Goal: Transaction & Acquisition: Purchase product/service

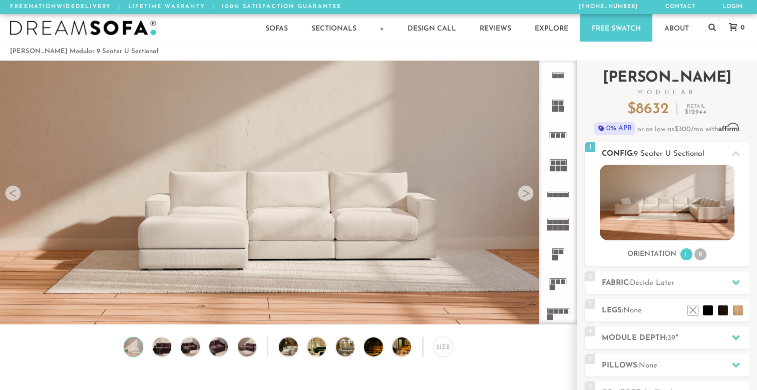
scroll to position [10, 0]
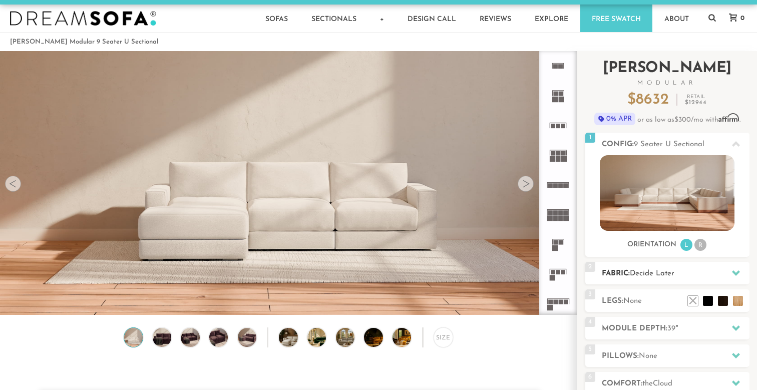
click at [679, 280] on h2 "Fabric: Decide Later" at bounding box center [676, 274] width 148 height 12
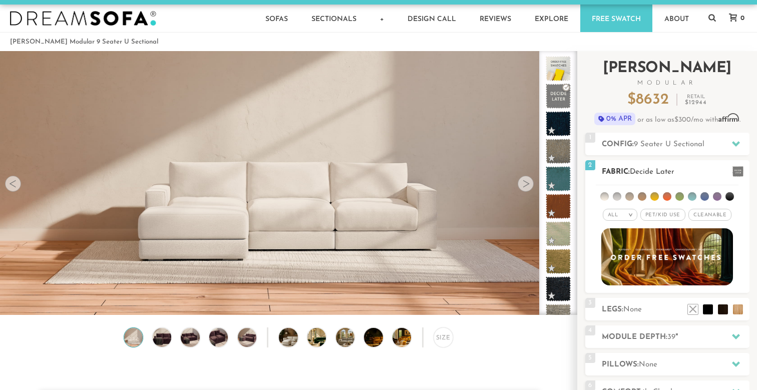
click at [703, 199] on li at bounding box center [705, 196] width 9 height 9
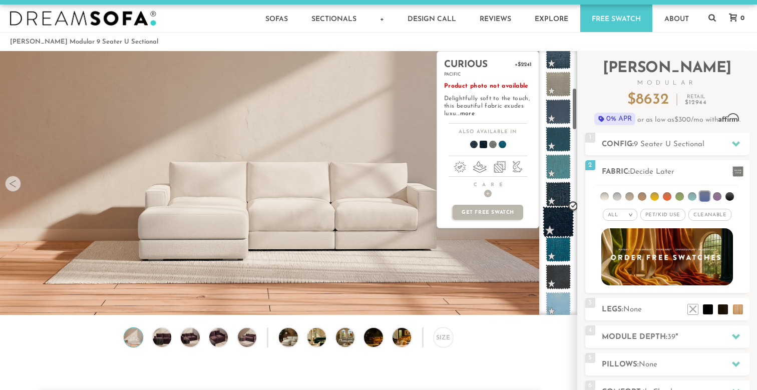
scroll to position [257, 0]
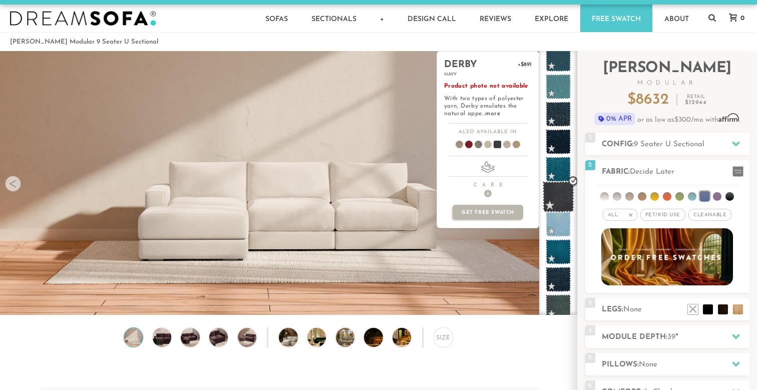
click at [557, 188] on span at bounding box center [559, 197] width 32 height 32
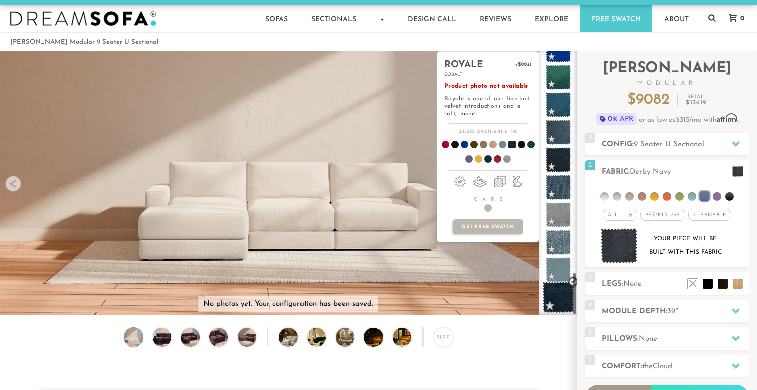
scroll to position [1369, 0]
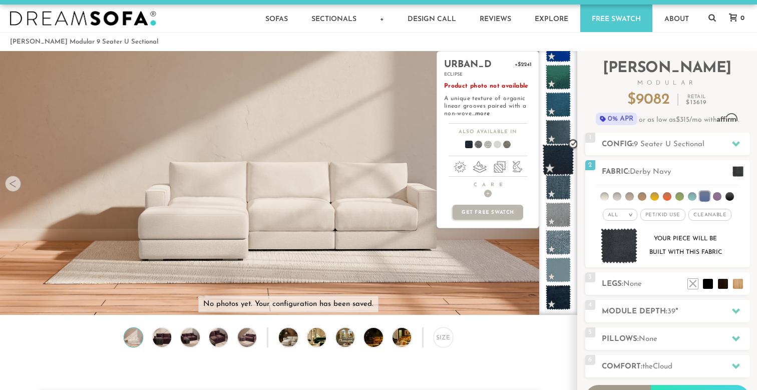
click at [559, 153] on span at bounding box center [559, 160] width 32 height 32
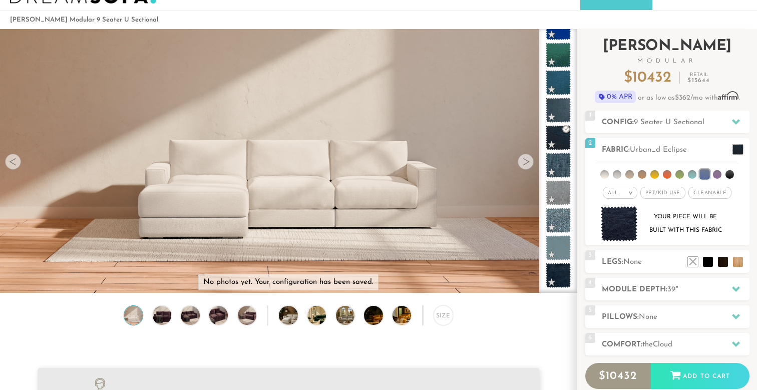
scroll to position [36, 0]
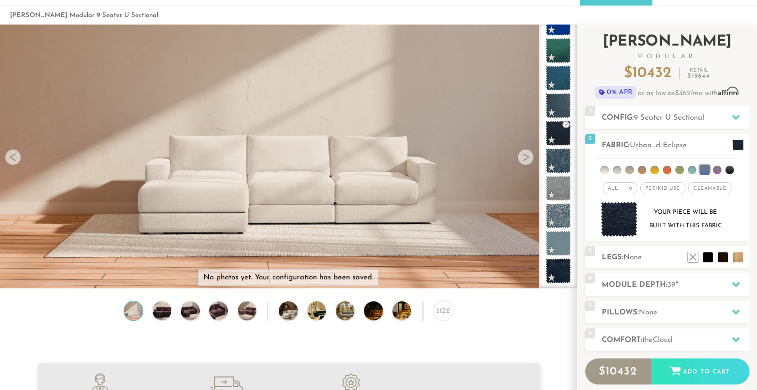
click at [693, 105] on div "Introducing [PERSON_NAME] Modular $ 10432 Retail $ 15644 $ 10432 Retail $ 15644…" at bounding box center [668, 66] width 164 height 82
click at [716, 121] on h2 "Config: 9 Seater U Sectional" at bounding box center [676, 118] width 148 height 12
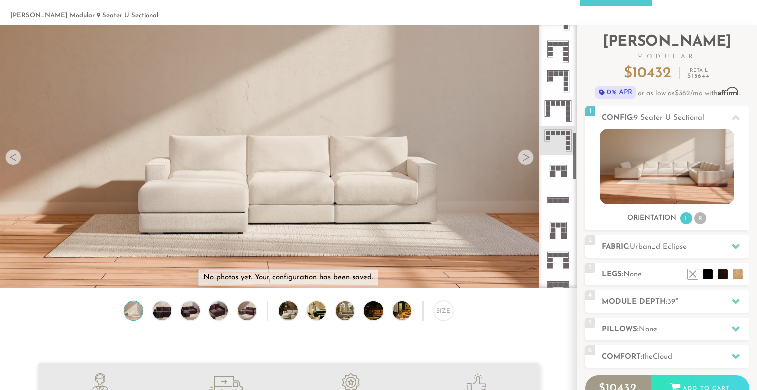
scroll to position [580, 0]
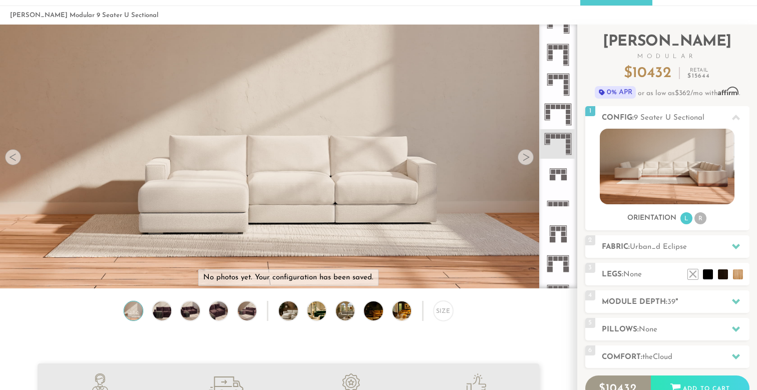
click at [562, 107] on rect at bounding box center [564, 107] width 5 height 5
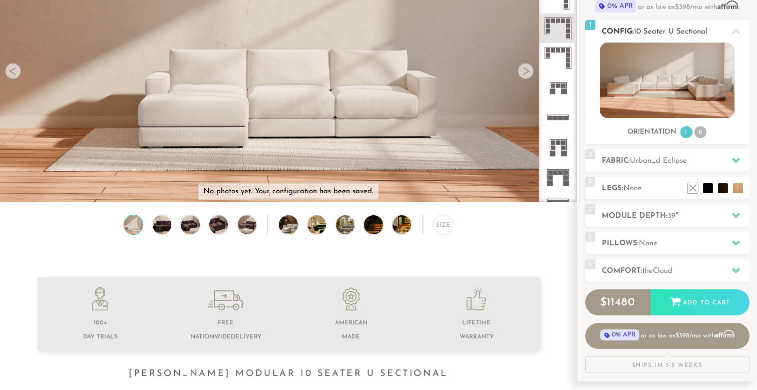
scroll to position [122, 0]
click at [656, 165] on h2 "Fabric: Urban_d Eclipse" at bounding box center [676, 161] width 148 height 12
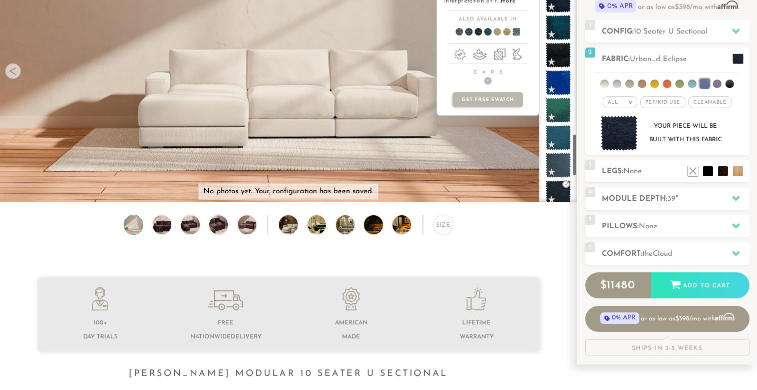
scroll to position [1210, 0]
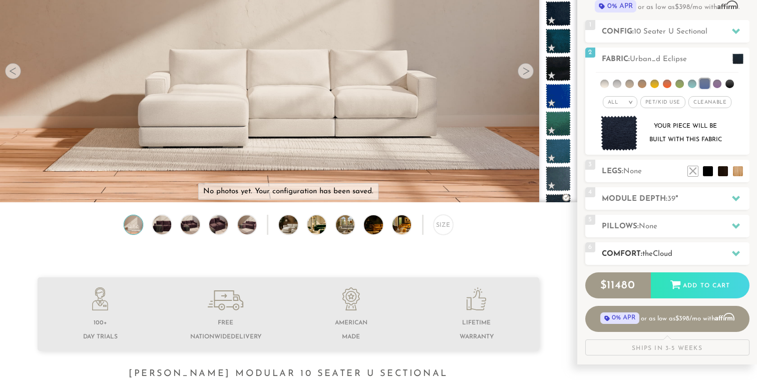
click at [664, 257] on span "Cloud" at bounding box center [663, 254] width 20 height 8
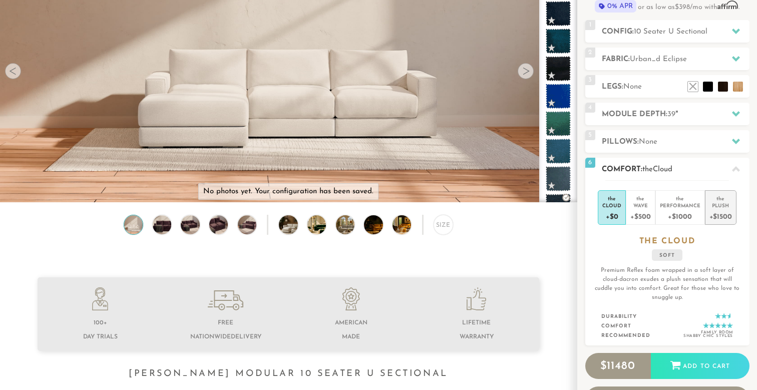
click at [713, 210] on div "+$1500" at bounding box center [721, 216] width 23 height 15
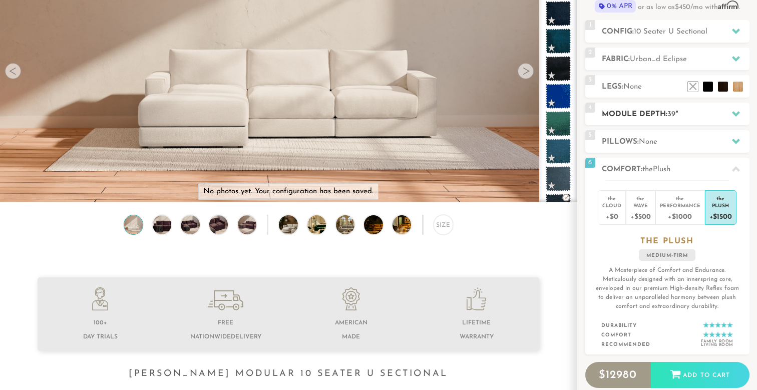
click at [665, 117] on h2 "Module Depth: 39 "" at bounding box center [676, 115] width 148 height 12
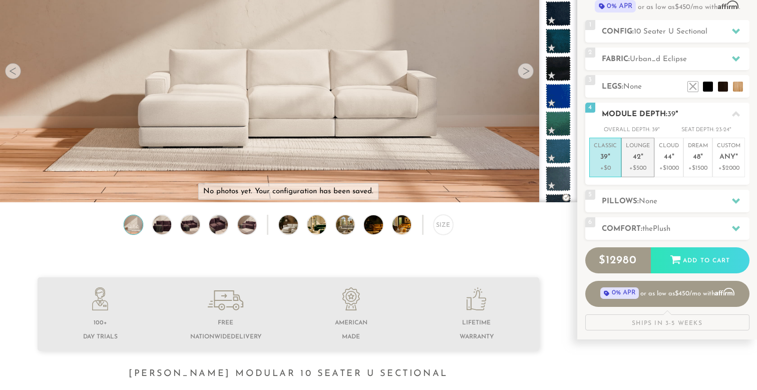
click at [647, 148] on p "Lounge 42 "" at bounding box center [638, 153] width 24 height 22
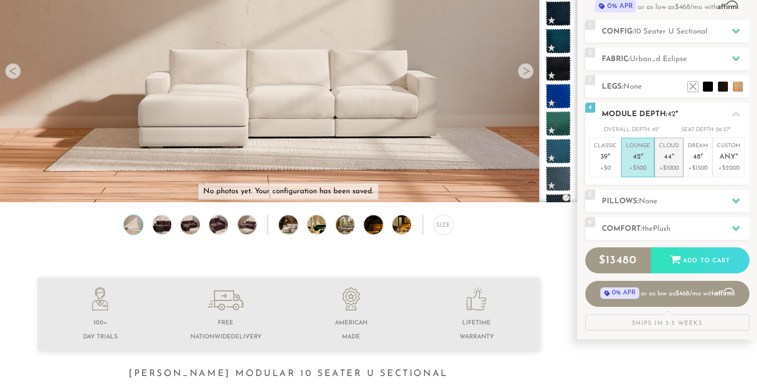
click at [664, 151] on p "Cloud 44 "" at bounding box center [669, 153] width 20 height 22
click at [617, 156] on li "Classic 39 " +$0" at bounding box center [606, 158] width 32 height 40
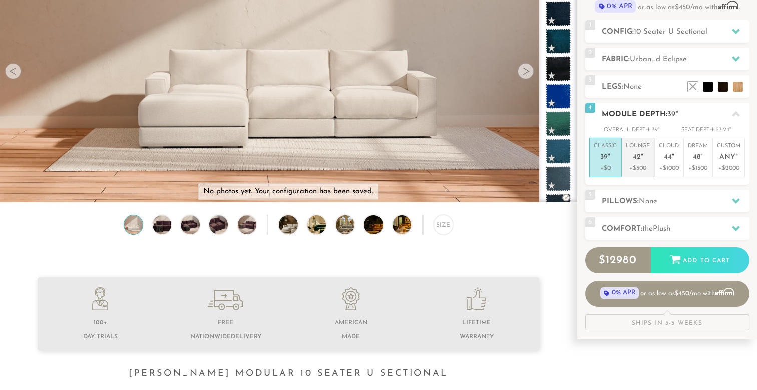
click at [640, 155] on span "42" at bounding box center [637, 157] width 8 height 9
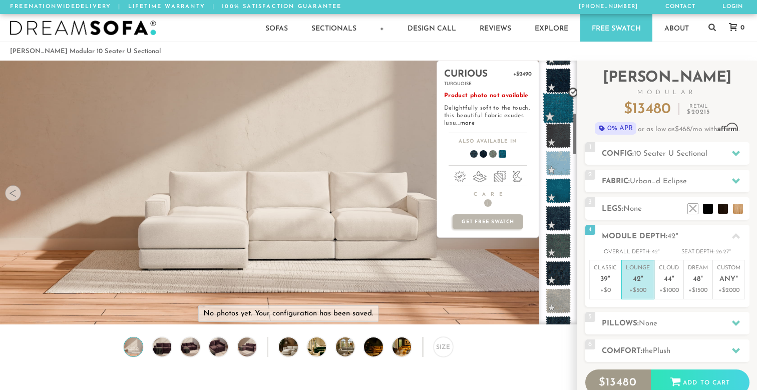
scroll to position [339, 0]
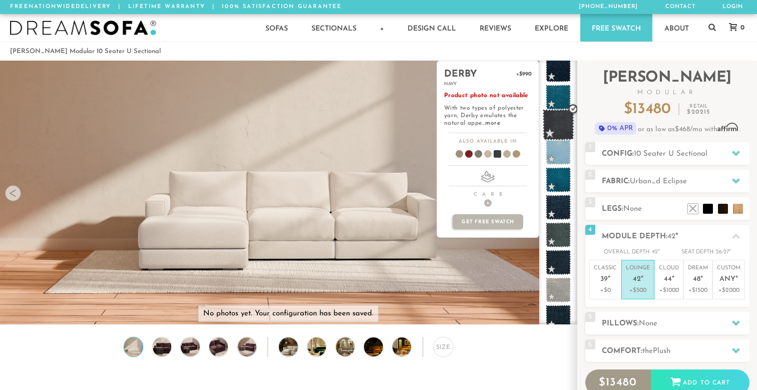
click at [561, 126] on span at bounding box center [559, 125] width 32 height 32
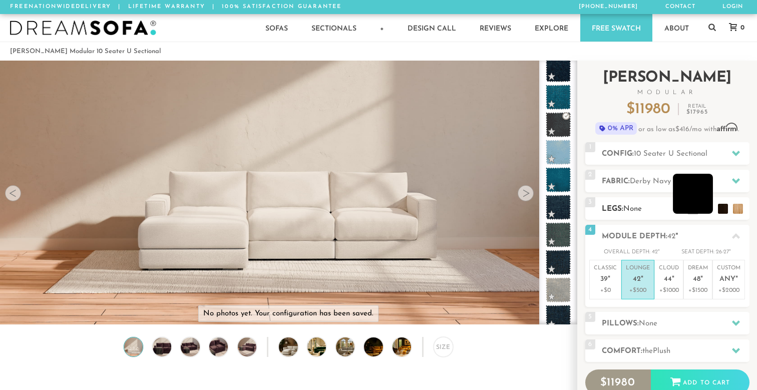
click at [707, 211] on li at bounding box center [693, 194] width 40 height 40
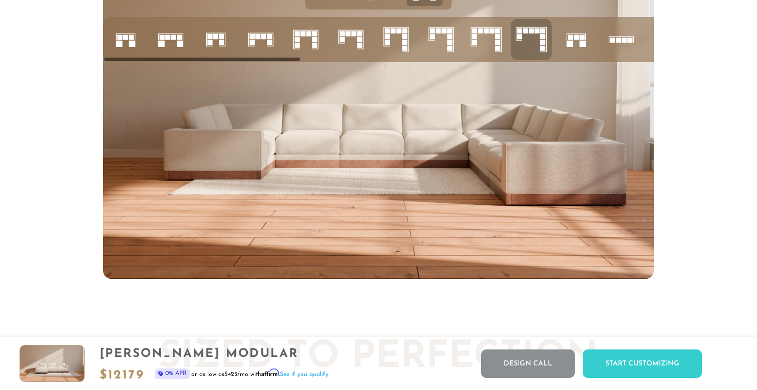
scroll to position [3946, 0]
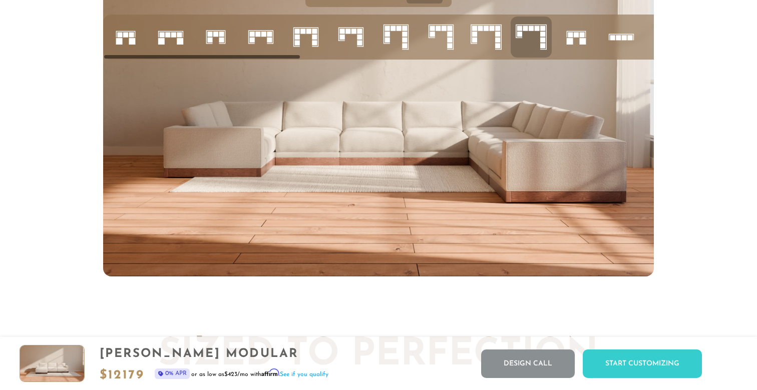
click at [474, 46] on icon at bounding box center [486, 37] width 34 height 34
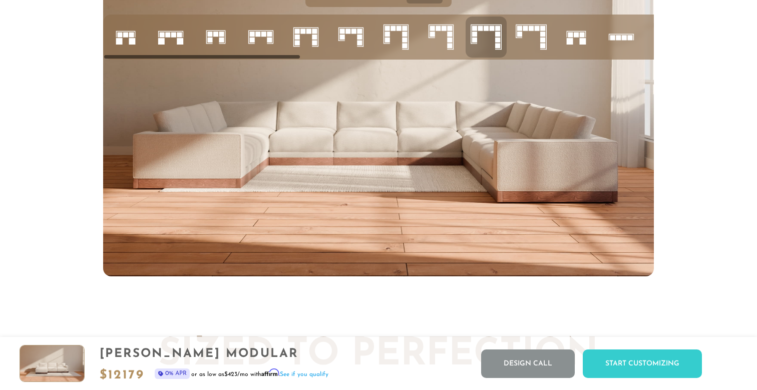
click at [439, 46] on icon at bounding box center [441, 37] width 34 height 34
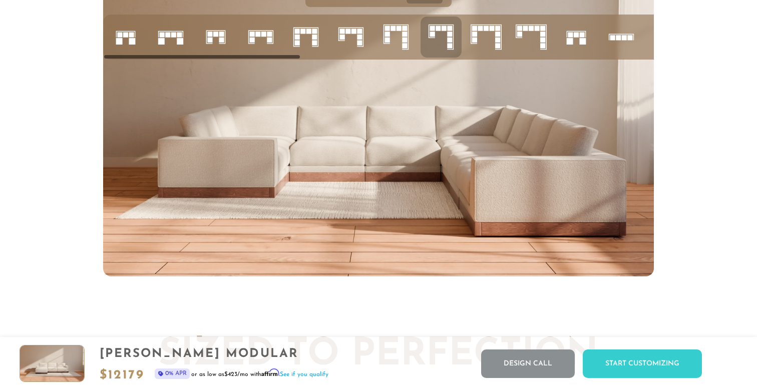
click at [477, 45] on icon at bounding box center [486, 37] width 34 height 34
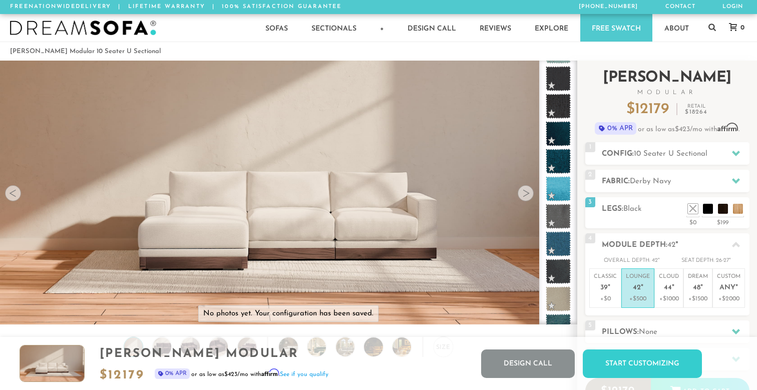
scroll to position [0, 0]
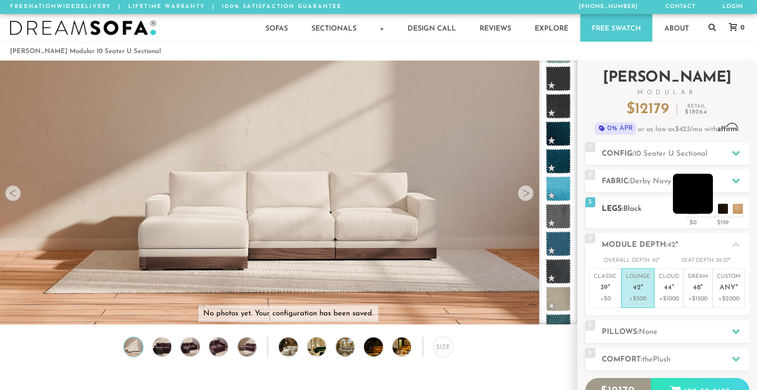
click at [704, 208] on li at bounding box center [693, 194] width 40 height 40
click at [722, 209] on li at bounding box center [708, 194] width 40 height 40
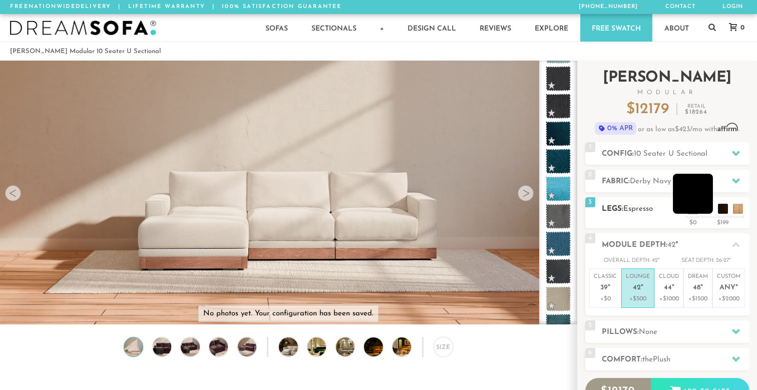
click at [707, 213] on li at bounding box center [693, 194] width 40 height 40
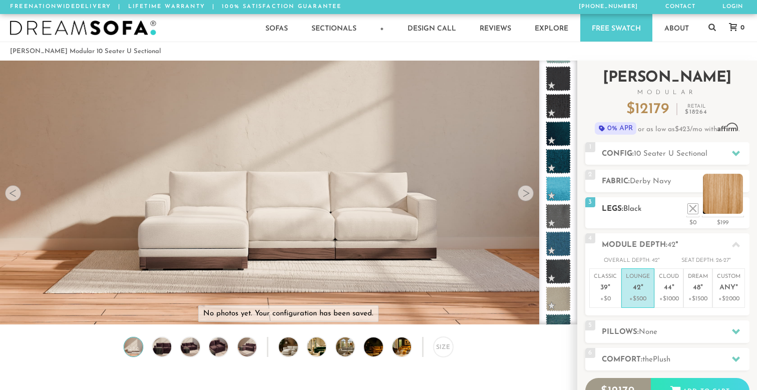
click at [737, 205] on li at bounding box center [723, 194] width 40 height 40
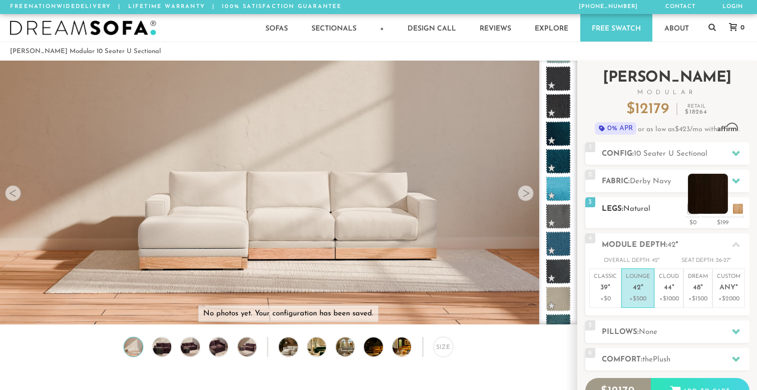
click at [719, 213] on li at bounding box center [708, 194] width 40 height 40
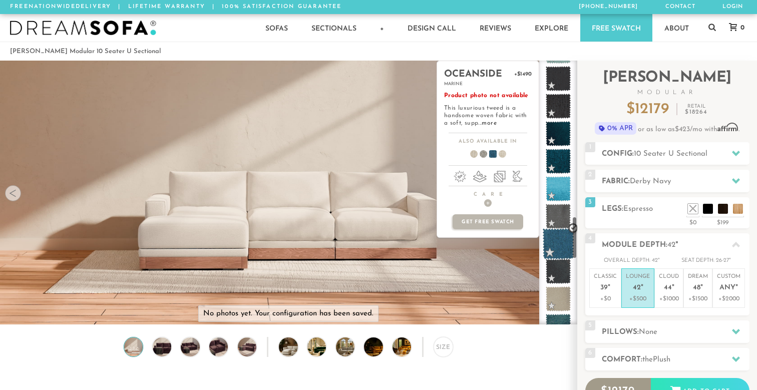
click at [560, 247] on span at bounding box center [559, 244] width 32 height 32
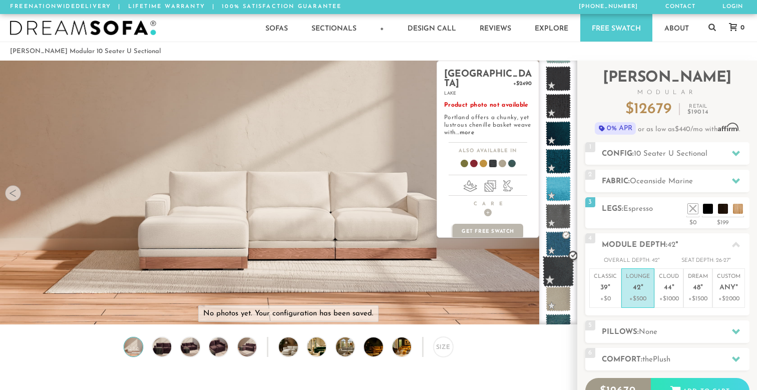
click at [561, 276] on span at bounding box center [559, 272] width 32 height 32
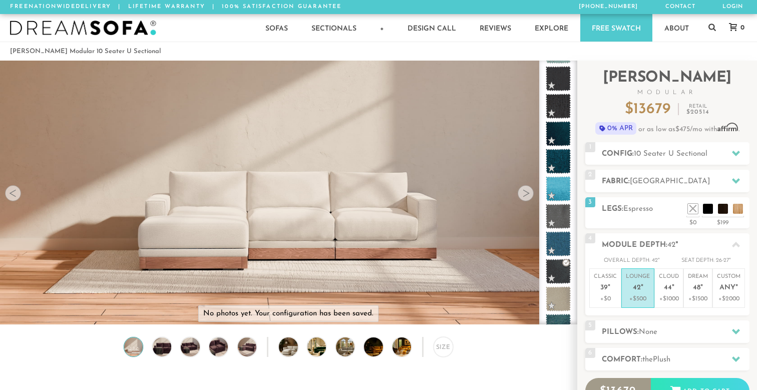
click at [7, 196] on div at bounding box center [13, 193] width 16 height 16
click at [10, 196] on div at bounding box center [13, 193] width 16 height 16
click at [526, 196] on div at bounding box center [526, 193] width 16 height 16
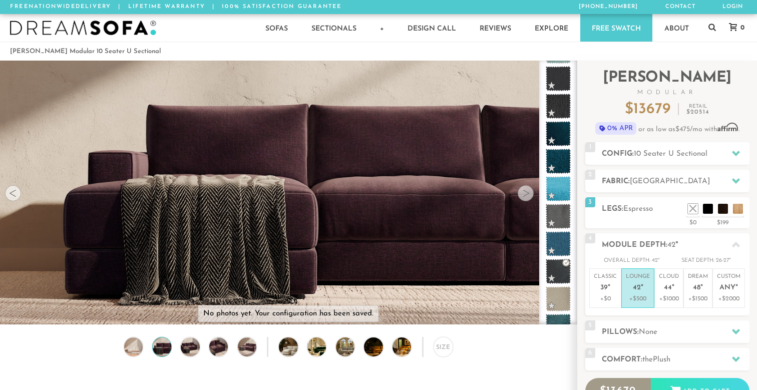
click at [526, 196] on div at bounding box center [526, 193] width 16 height 16
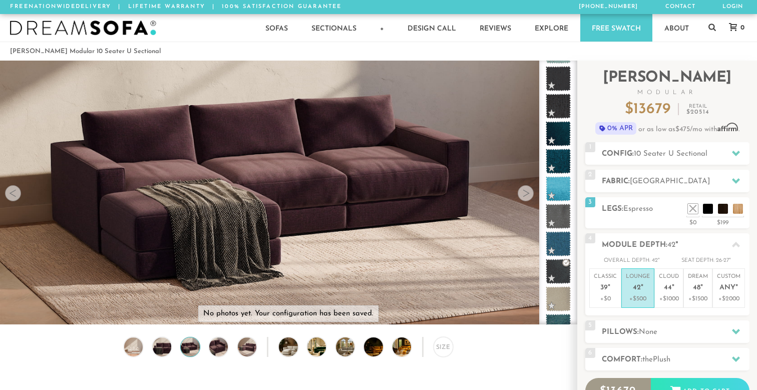
click at [526, 196] on div at bounding box center [526, 193] width 16 height 16
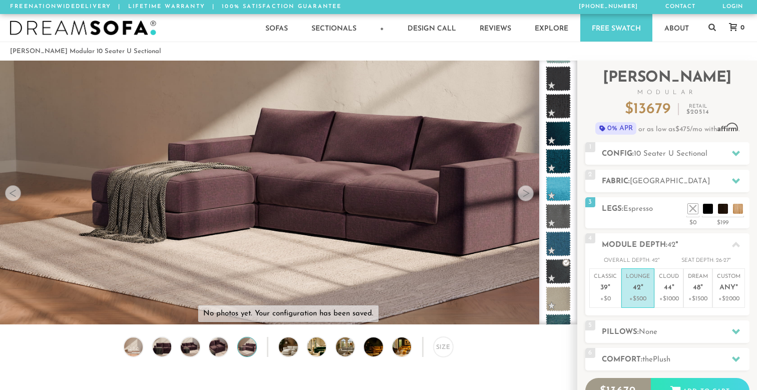
click at [526, 196] on div at bounding box center [526, 193] width 16 height 16
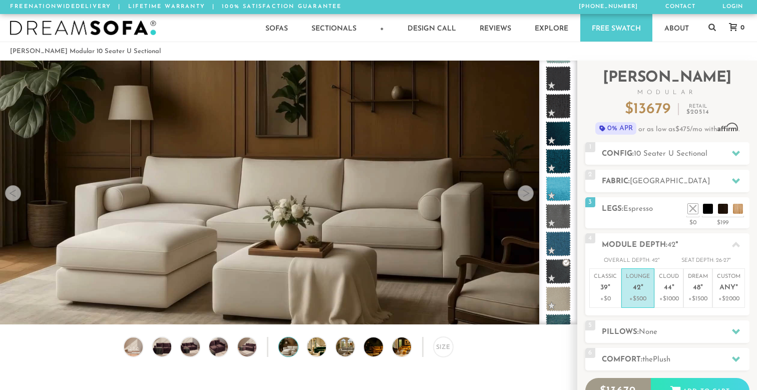
click at [526, 196] on div at bounding box center [526, 193] width 16 height 16
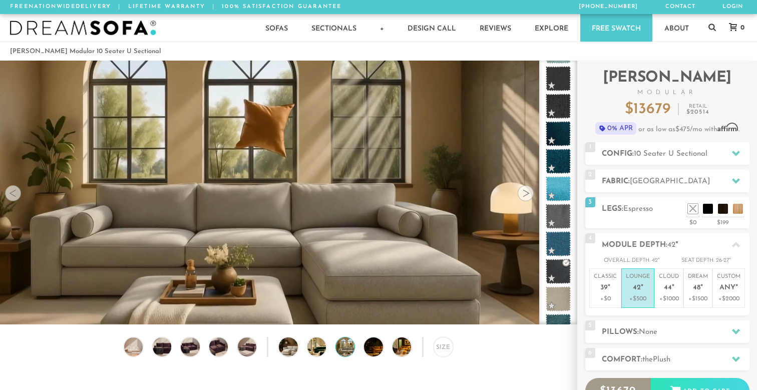
click at [526, 196] on div at bounding box center [526, 193] width 16 height 16
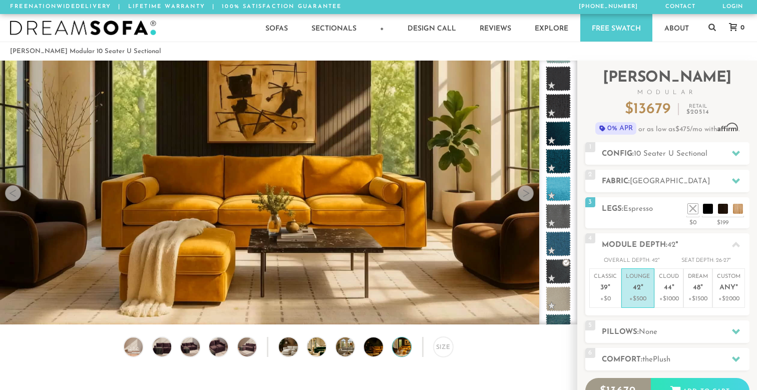
click at [526, 196] on div at bounding box center [526, 193] width 16 height 16
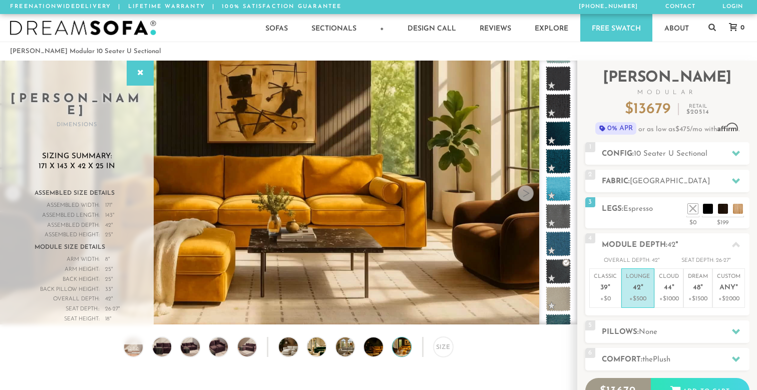
click at [526, 196] on div at bounding box center [526, 193] width 16 height 16
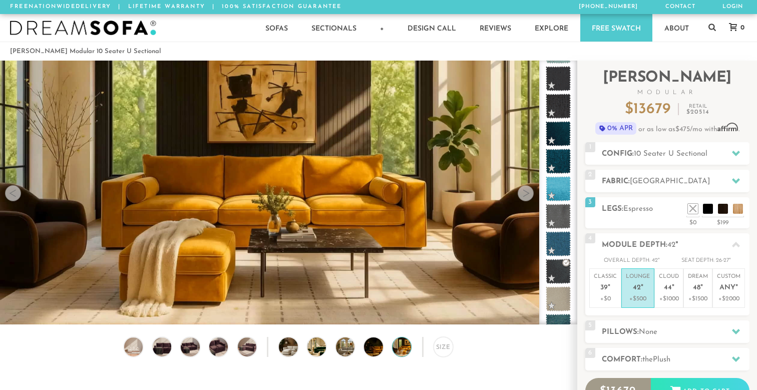
click at [20, 195] on div at bounding box center [13, 193] width 16 height 16
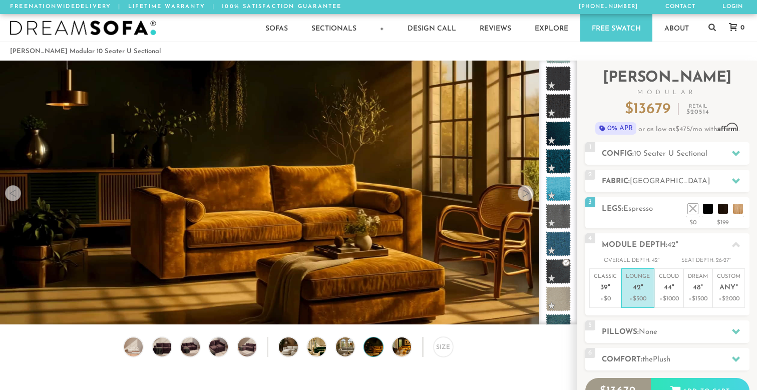
click at [20, 195] on div at bounding box center [13, 193] width 16 height 16
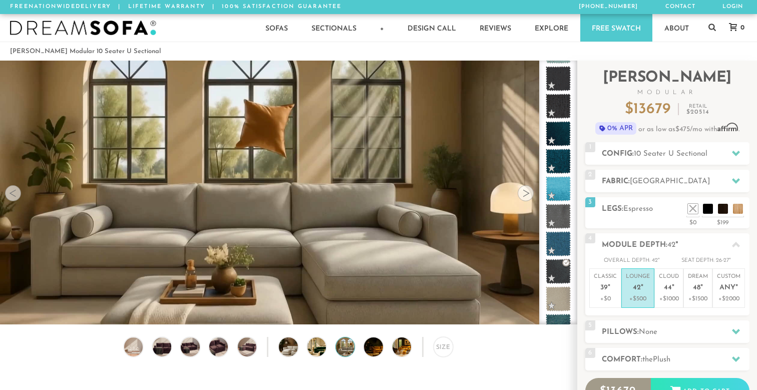
click at [20, 195] on div at bounding box center [13, 193] width 16 height 16
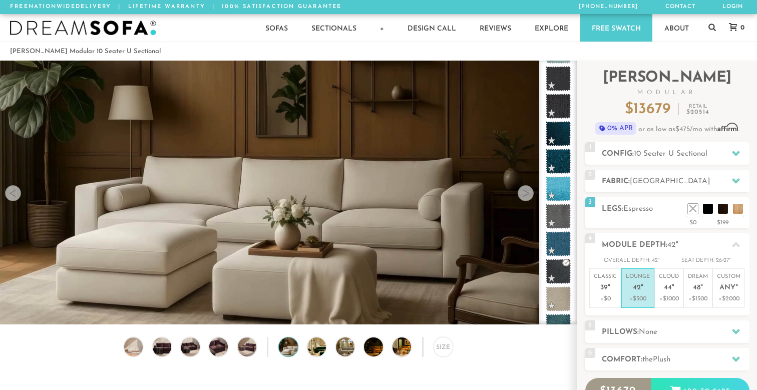
click at [20, 195] on div at bounding box center [13, 193] width 16 height 16
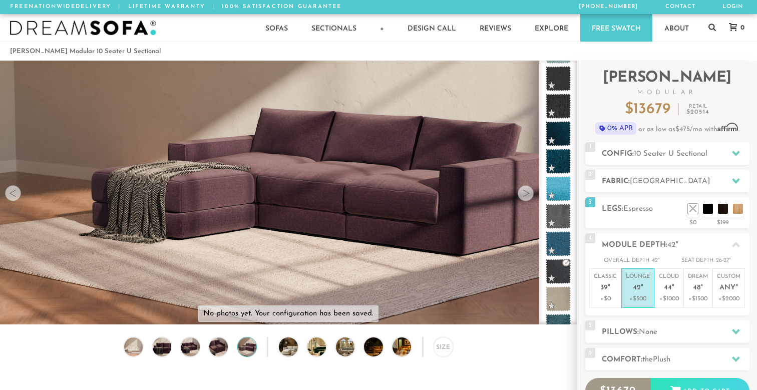
click at [20, 195] on div at bounding box center [13, 193] width 16 height 16
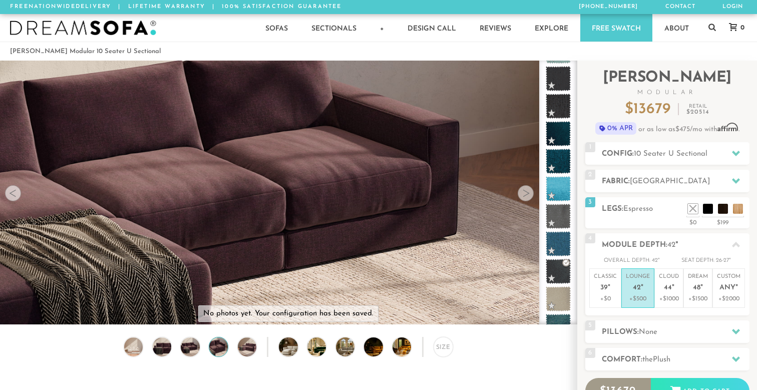
click at [20, 195] on div at bounding box center [13, 193] width 16 height 16
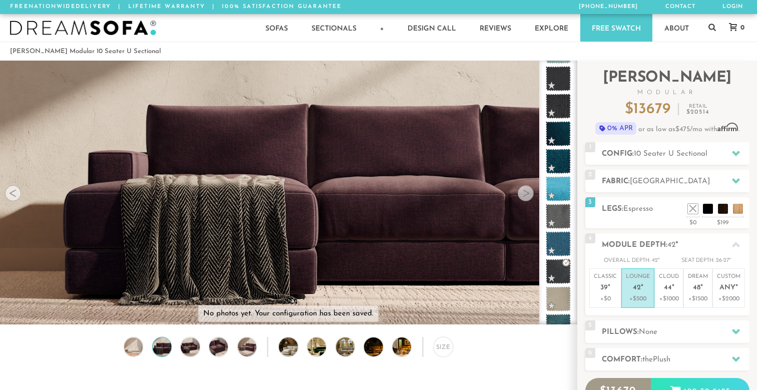
click at [20, 195] on div at bounding box center [13, 193] width 16 height 16
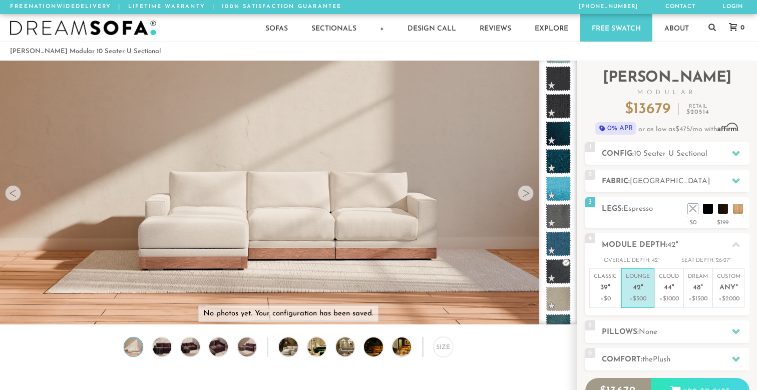
click at [20, 195] on div at bounding box center [13, 193] width 16 height 16
click at [706, 208] on li at bounding box center [693, 194] width 40 height 40
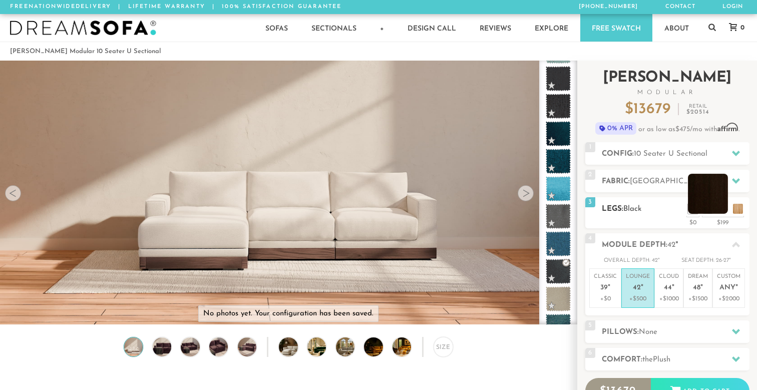
click at [724, 208] on li at bounding box center [708, 194] width 40 height 40
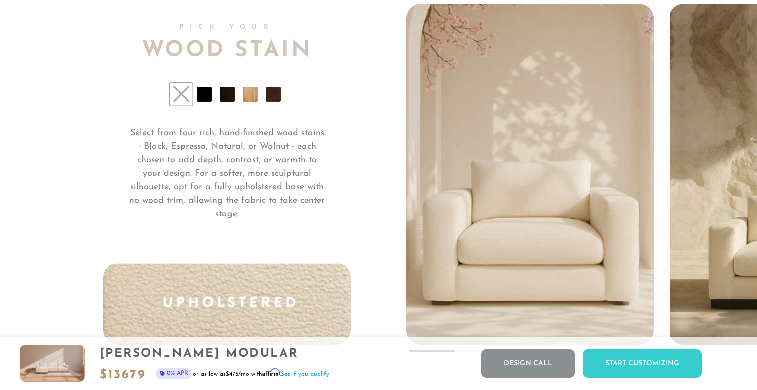
scroll to position [7378, 0]
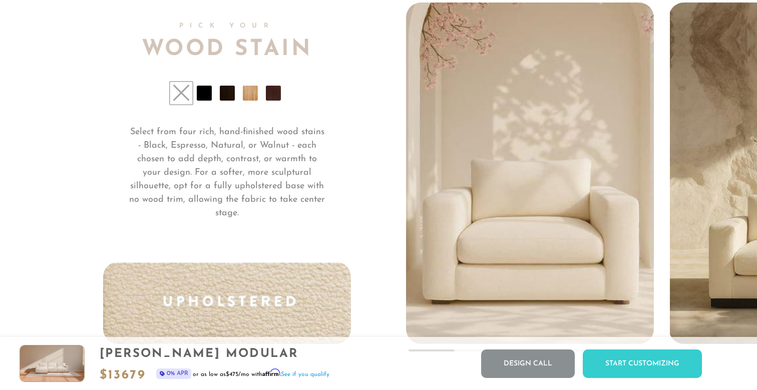
click at [207, 98] on li at bounding box center [204, 93] width 15 height 15
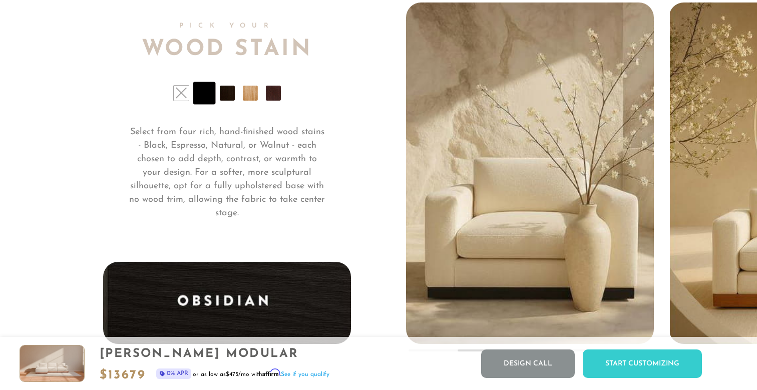
scroll to position [7414, 0]
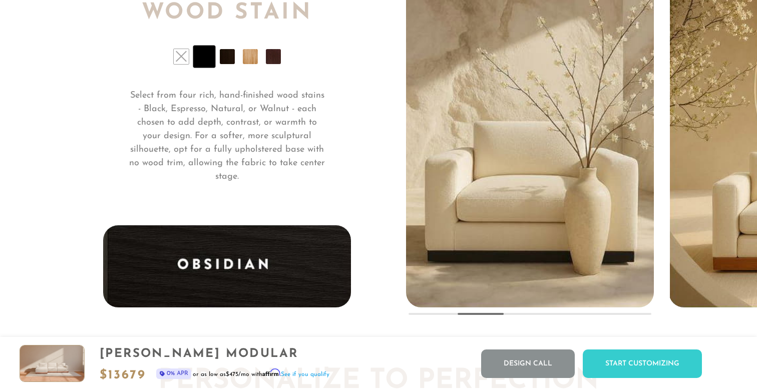
click at [223, 60] on li at bounding box center [227, 56] width 15 height 15
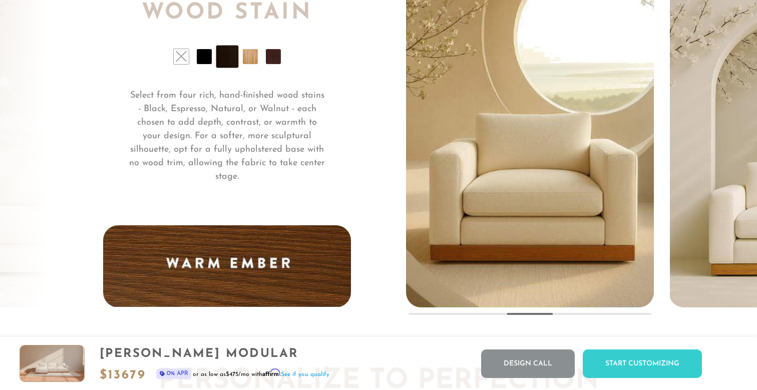
click at [247, 57] on li at bounding box center [250, 56] width 15 height 15
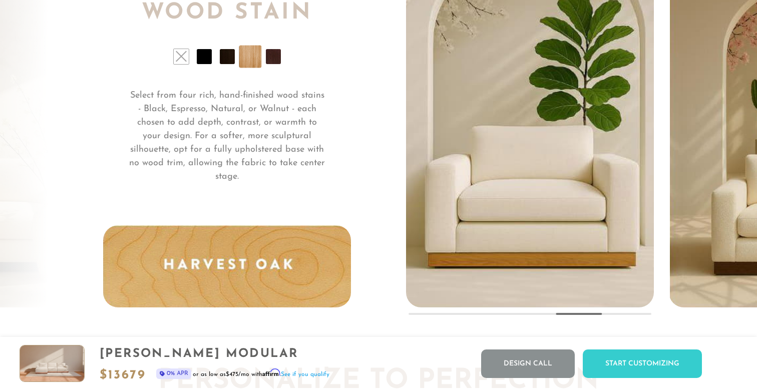
click at [281, 57] on ul at bounding box center [227, 56] width 248 height 15
click at [273, 57] on li at bounding box center [273, 56] width 15 height 15
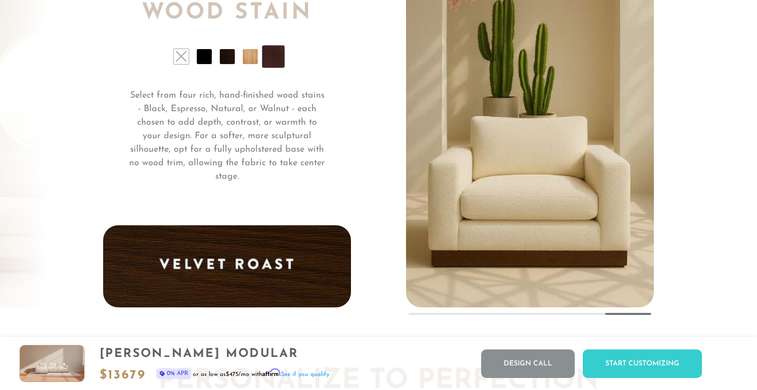
click at [246, 59] on li at bounding box center [250, 56] width 15 height 15
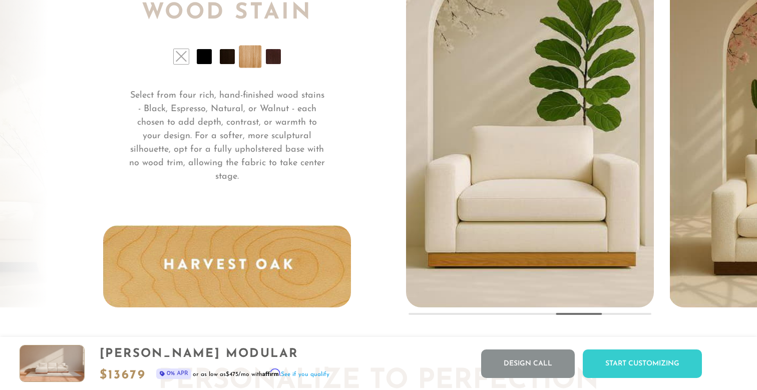
click at [228, 60] on li at bounding box center [227, 56] width 15 height 15
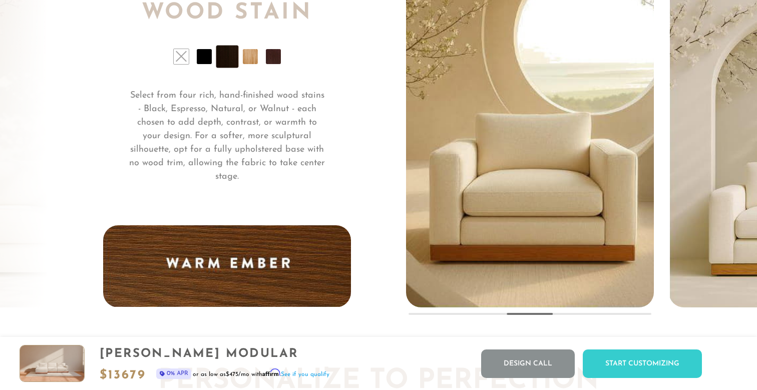
click at [205, 51] on li at bounding box center [204, 56] width 15 height 15
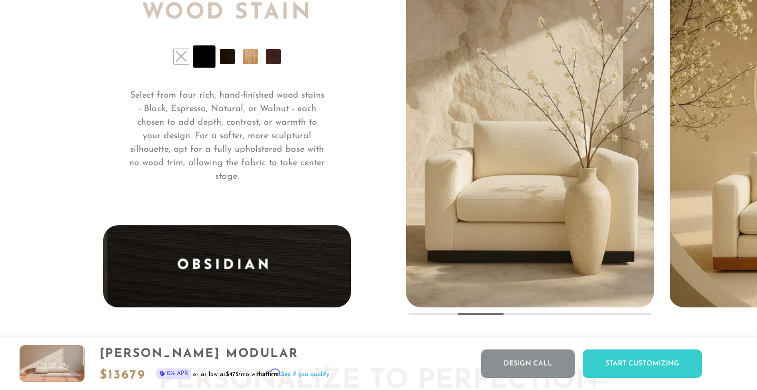
click at [222, 57] on li at bounding box center [227, 56] width 15 height 15
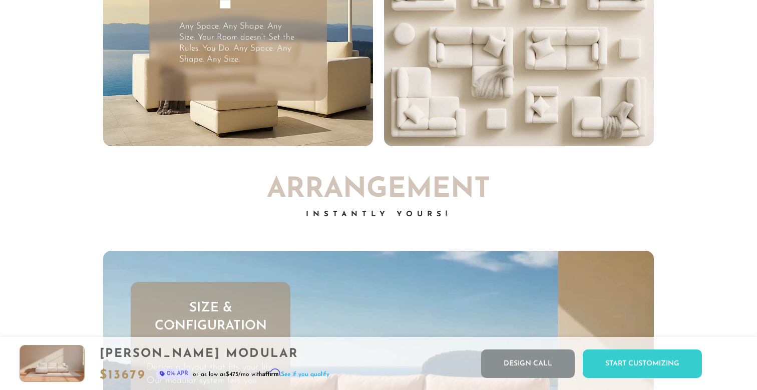
scroll to position [2600, 0]
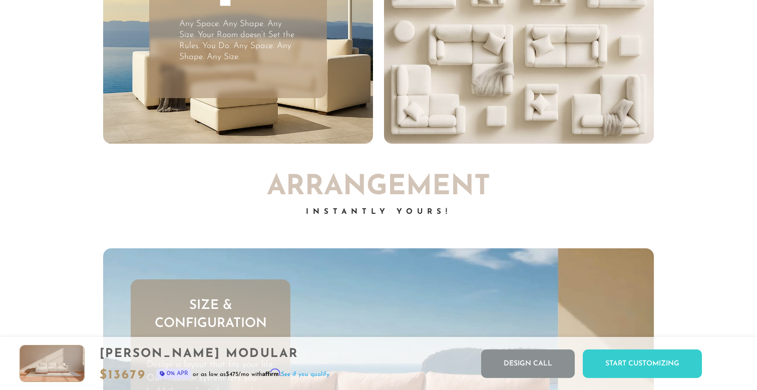
click at [239, 9] on icon at bounding box center [238, 1] width 55 height 55
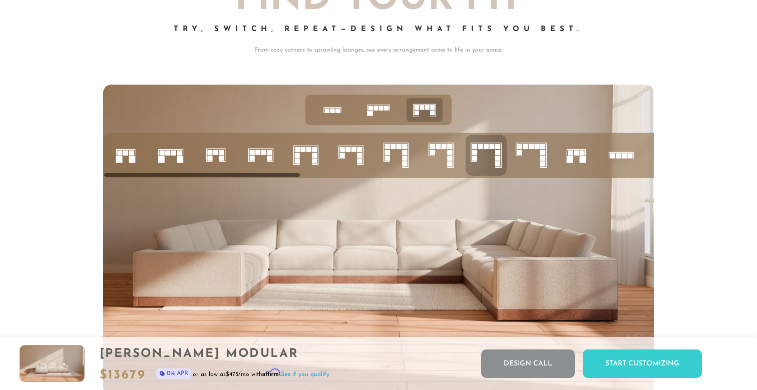
scroll to position [3831, 0]
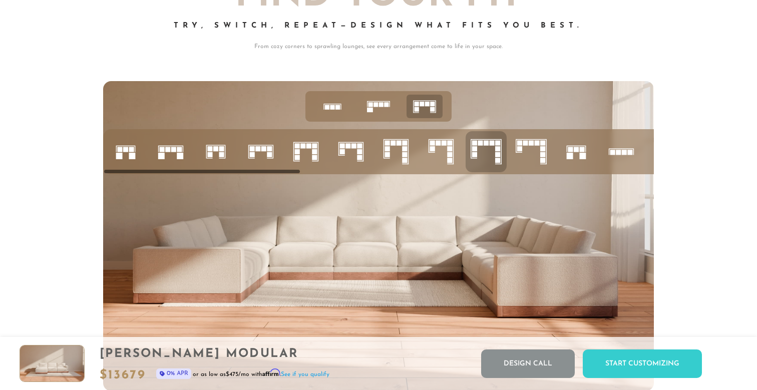
click at [545, 151] on rect at bounding box center [542, 148] width 5 height 5
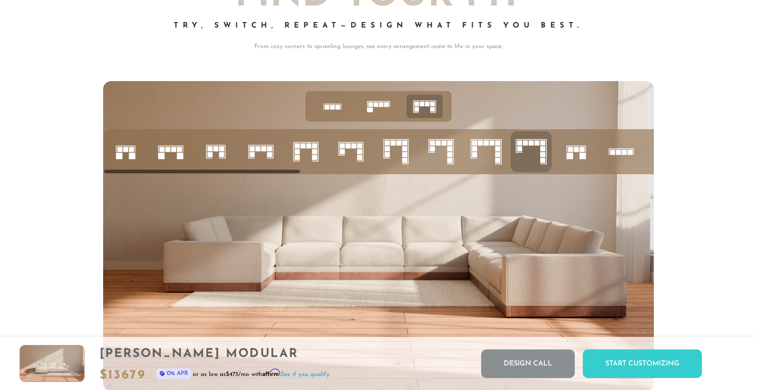
click at [480, 140] on rect at bounding box center [486, 139] width 31 height 1
